Goal: Browse casually

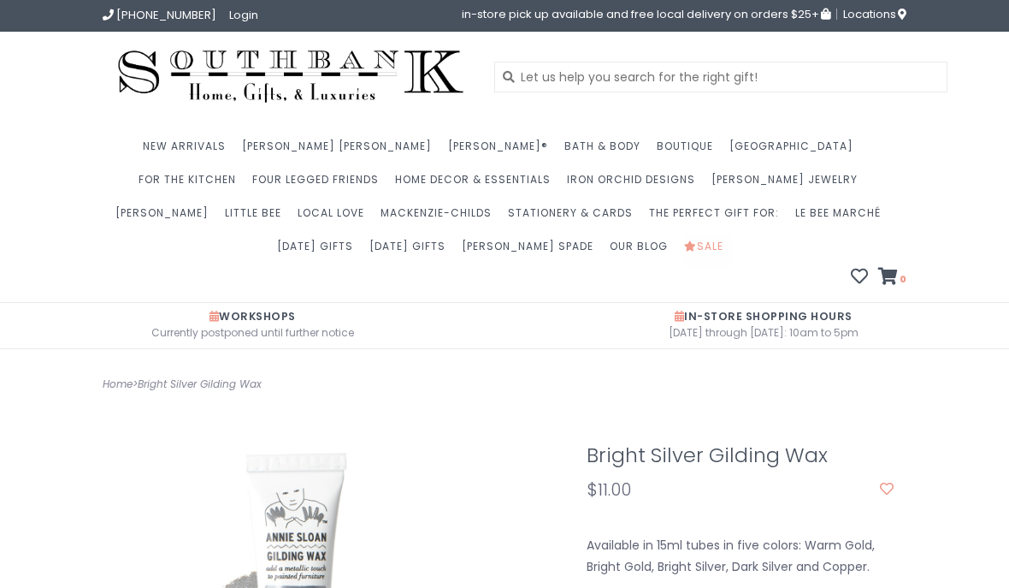
click at [684, 249] on link "Sale" at bounding box center [708, 250] width 48 height 33
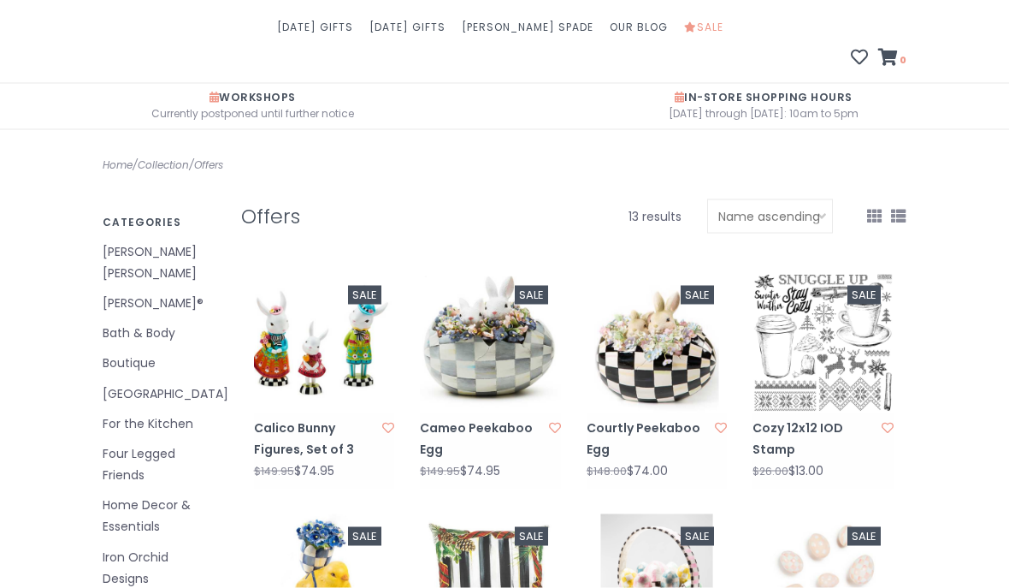
scroll to position [199, 0]
